Goal: Task Accomplishment & Management: Use online tool/utility

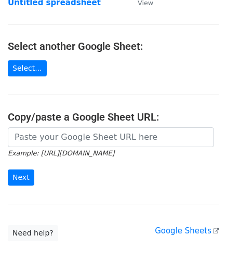
scroll to position [104, 0]
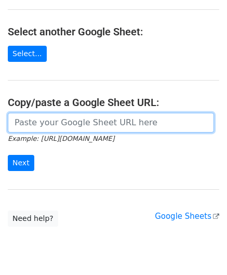
click at [56, 118] on input "url" at bounding box center [111, 123] width 206 height 20
paste input "https://docs.google.com/spreadsheets/d/1vx3TS-I-lM7sgjWWax71a0FdPogC_9FInaslQ76…"
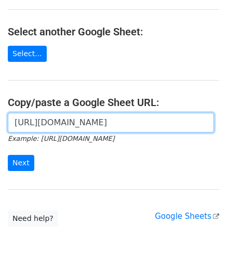
scroll to position [0, 218]
type input "https://docs.google.com/spreadsheets/d/1vx3TS-I-lM7sgjWWax71a0FdPogC_9FInaslQ76…"
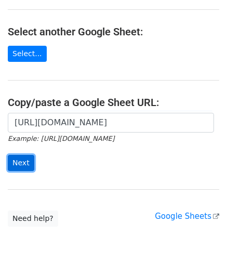
click at [21, 155] on input "Next" at bounding box center [21, 163] width 26 height 16
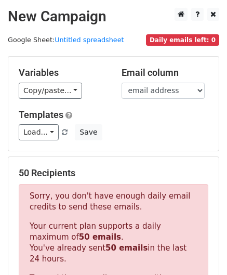
scroll to position [351, 0]
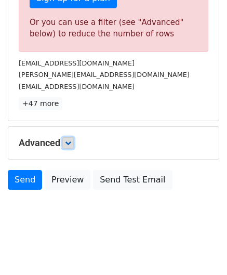
click at [73, 141] on link at bounding box center [67, 142] width 11 height 11
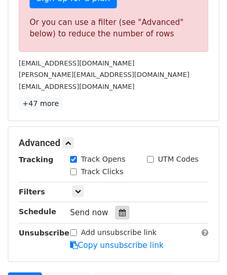
click at [120, 214] on div at bounding box center [122, 213] width 14 height 14
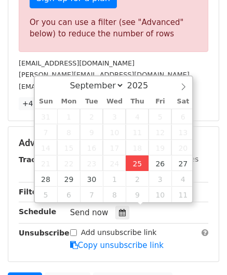
type input "[DATE] 12:00"
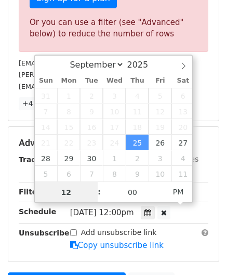
paste input "8"
type input "8"
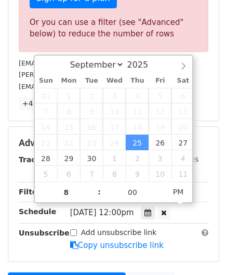
type input "[DATE] 20:00"
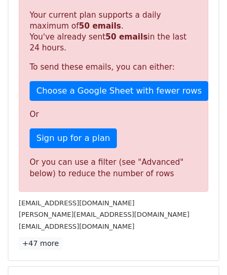
scroll to position [452, 0]
